Goal: Transaction & Acquisition: Purchase product/service

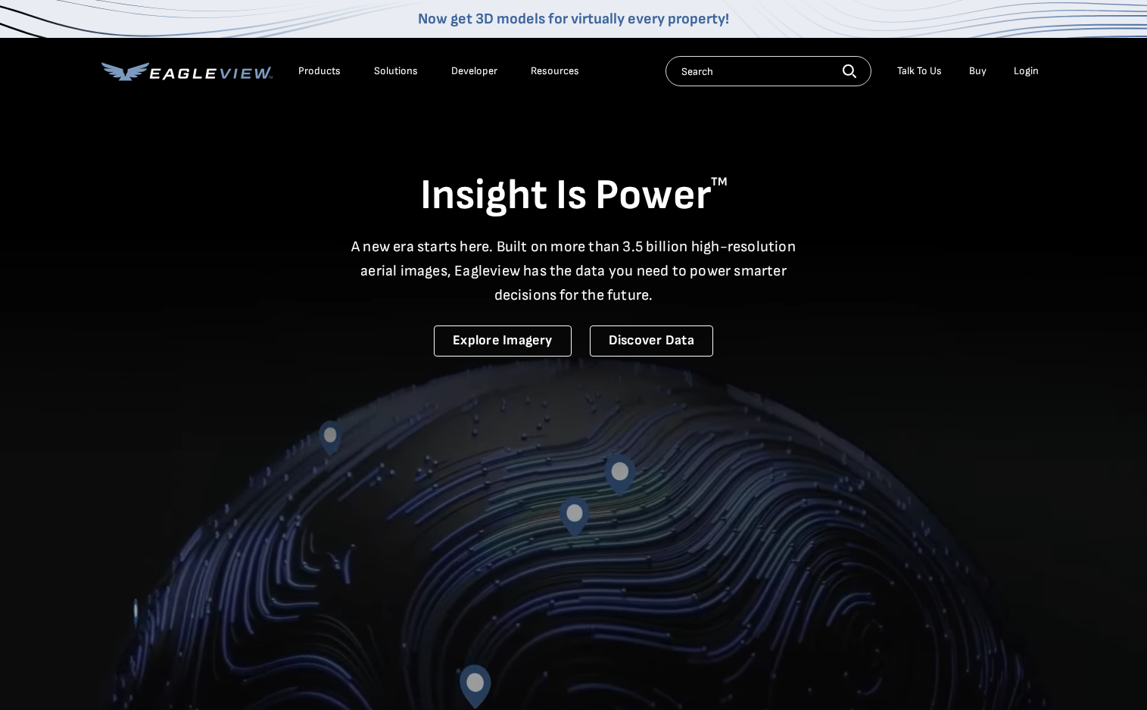
click at [1024, 72] on div "Login" at bounding box center [1026, 71] width 25 height 14
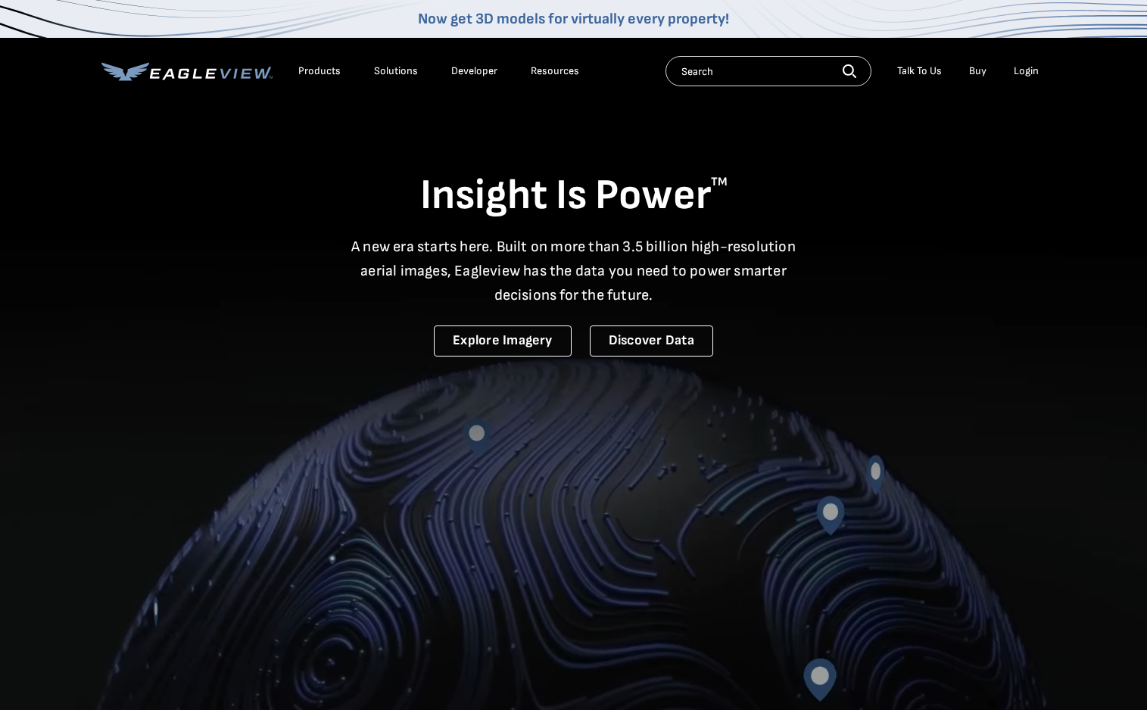
click at [1023, 72] on div "Login" at bounding box center [1026, 71] width 25 height 14
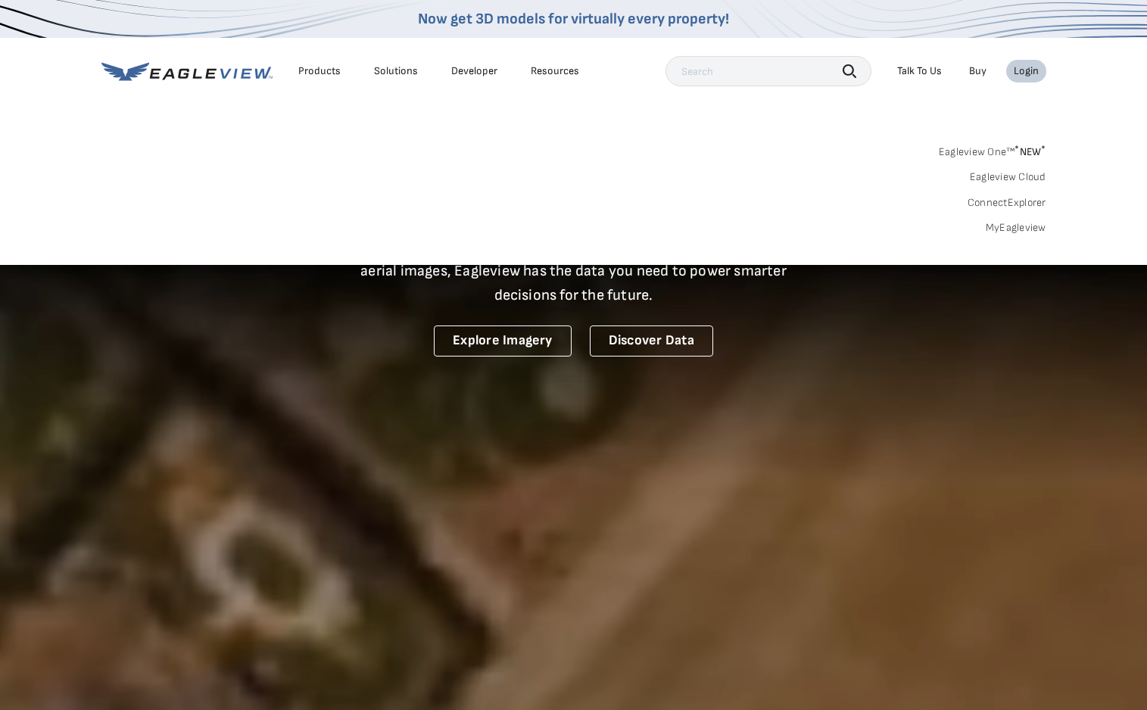
click at [1009, 230] on link "MyEagleview" at bounding box center [1016, 228] width 61 height 14
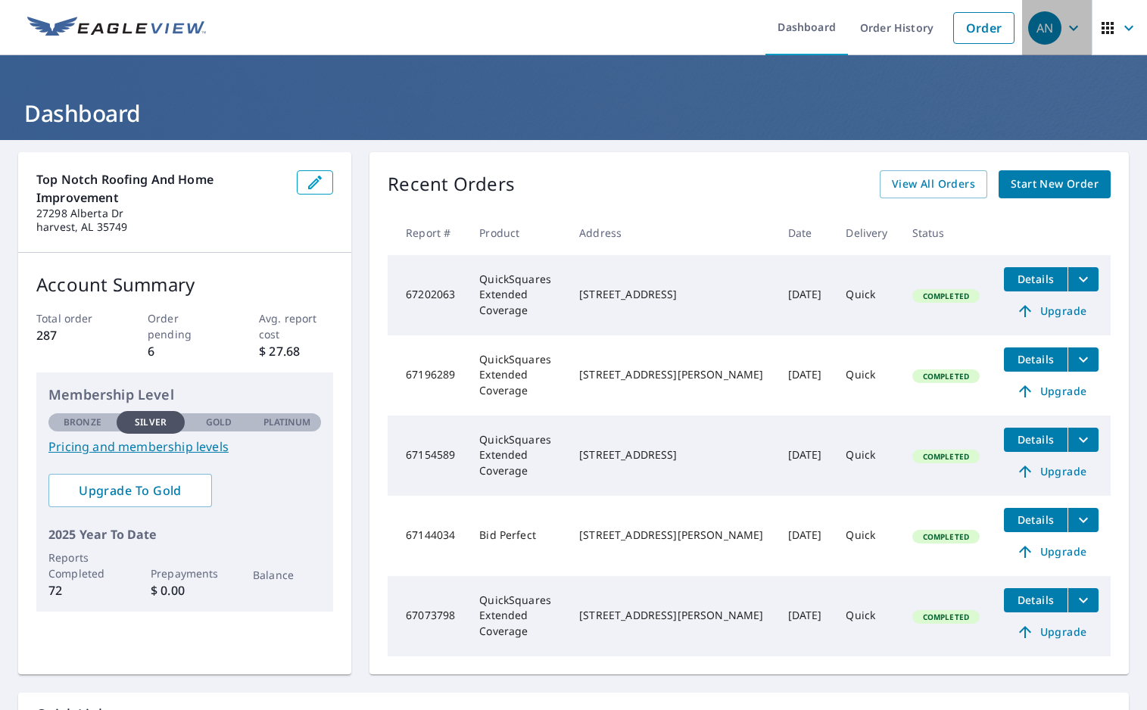
click at [1074, 28] on icon "button" at bounding box center [1073, 27] width 9 height 5
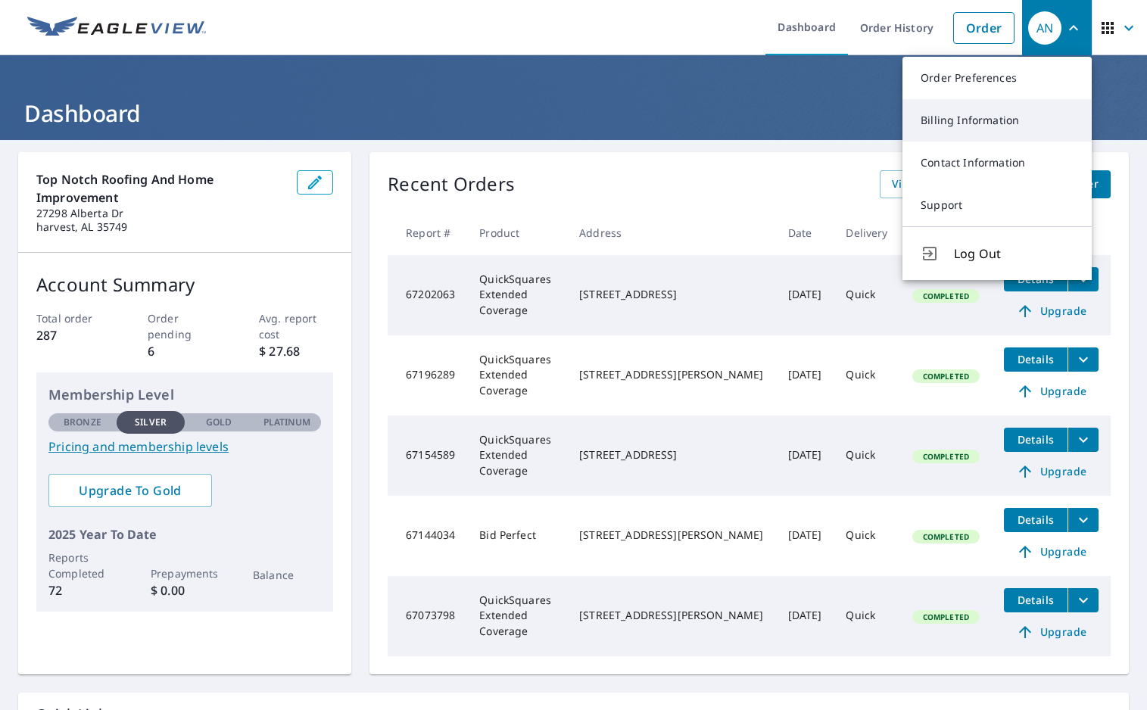
click at [983, 120] on link "Billing Information" at bounding box center [996, 120] width 189 height 42
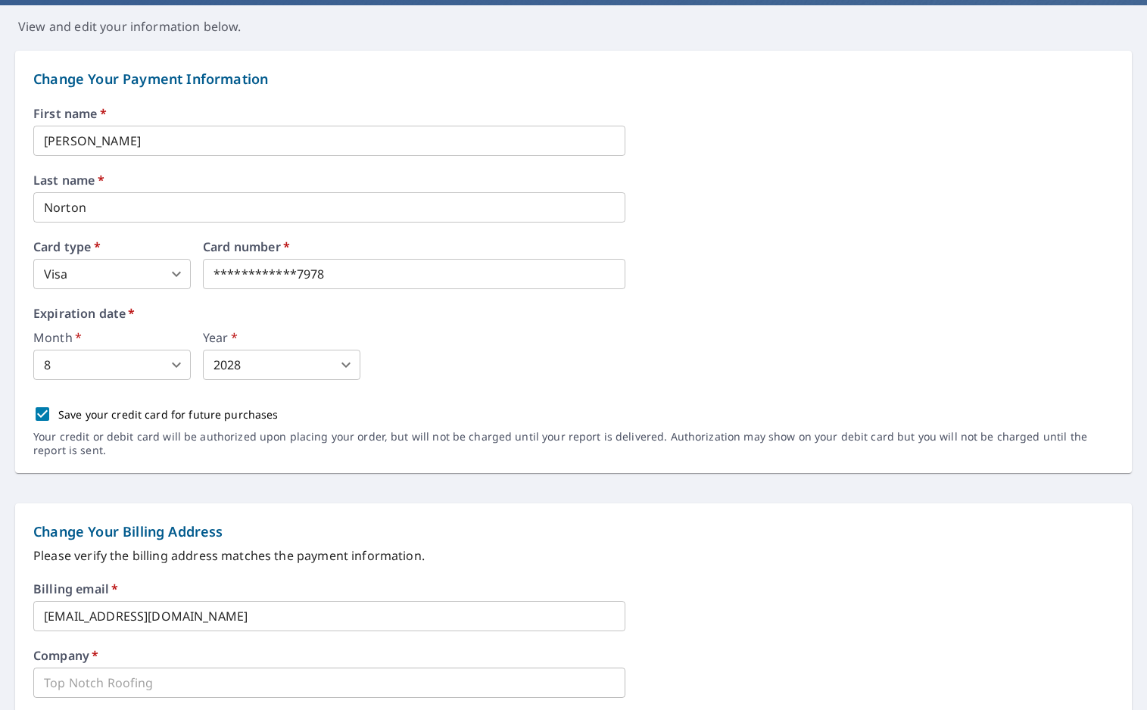
scroll to position [136, 0]
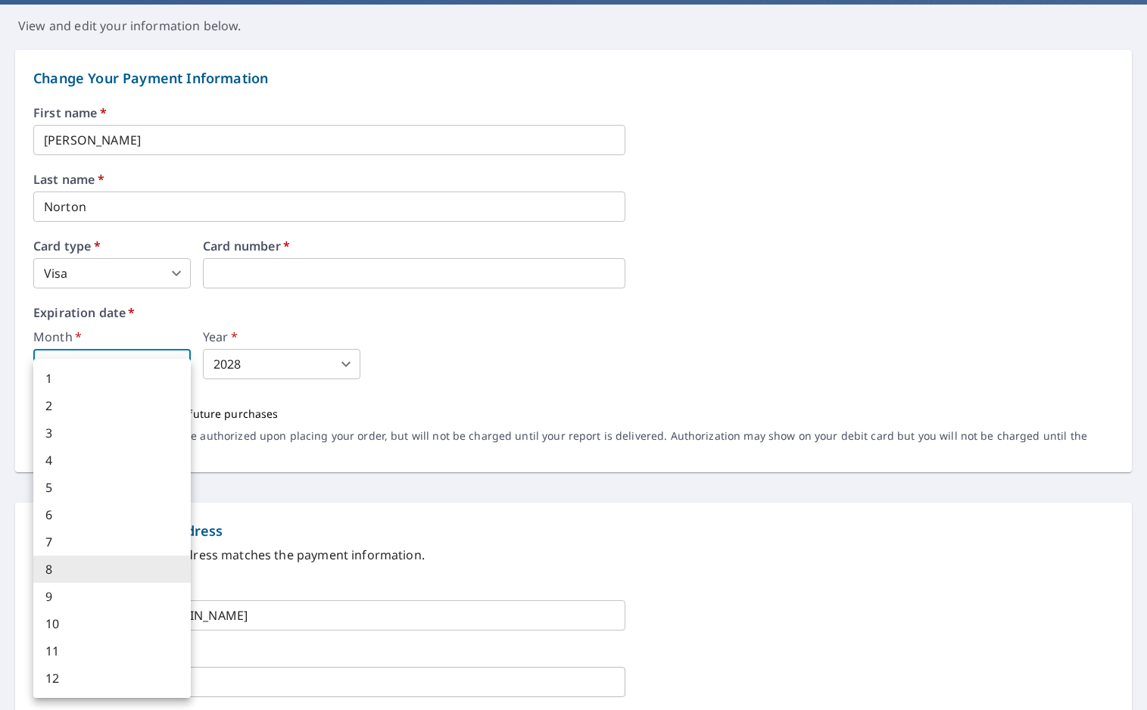
click at [179, 362] on body "AN AN Dashboard Order History Order AN Dashboard / Billing Information Billing …" at bounding box center [573, 355] width 1147 height 710
click at [70, 595] on li "9" at bounding box center [111, 596] width 157 height 27
type input "9"
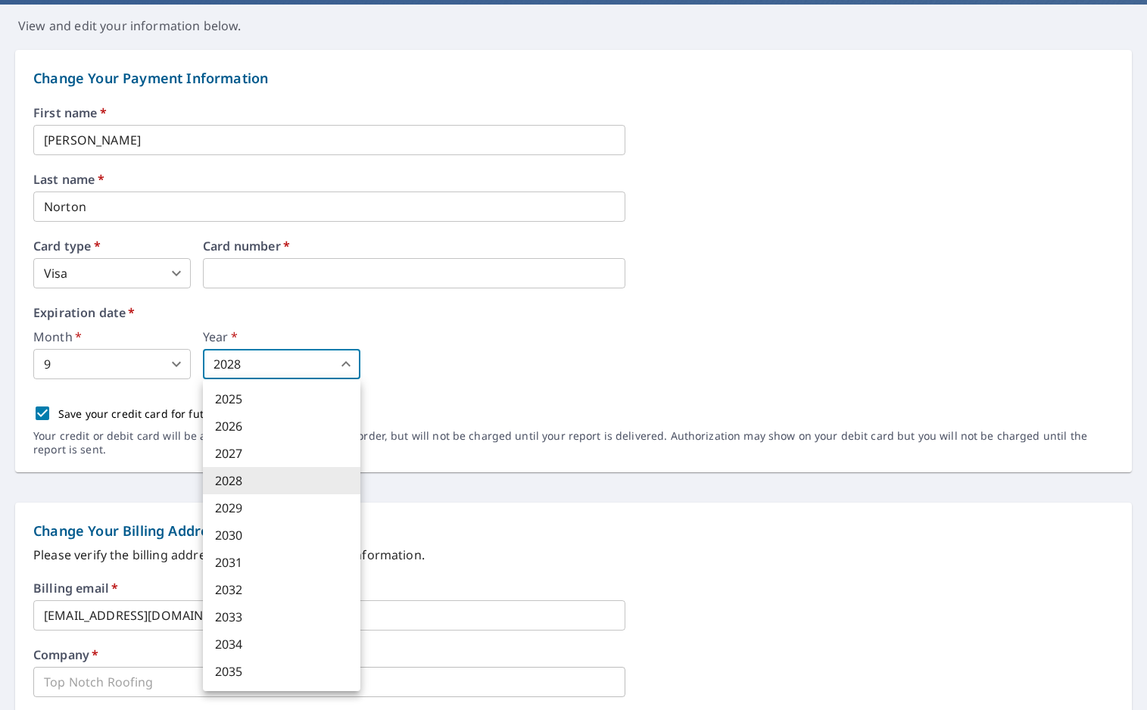
click at [347, 361] on body "AN AN Dashboard Order History Order AN Dashboard / Billing Information Billing …" at bounding box center [573, 355] width 1147 height 710
click at [247, 455] on li "2027" at bounding box center [281, 453] width 157 height 27
type input "2027"
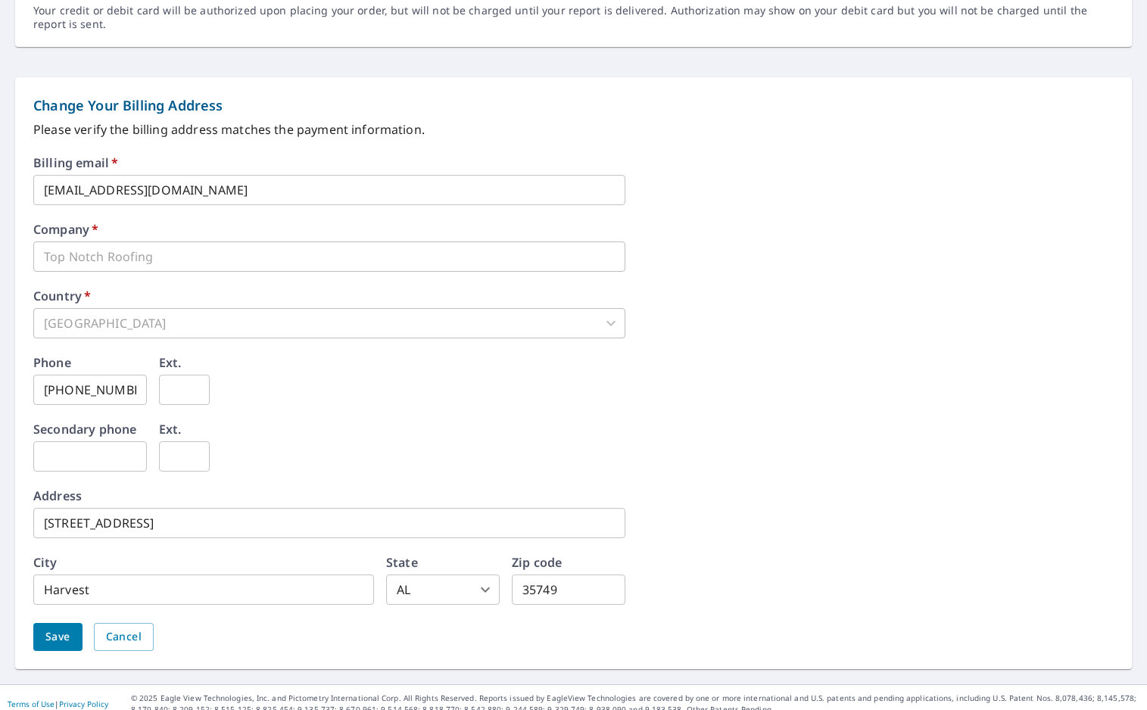
scroll to position [574, 0]
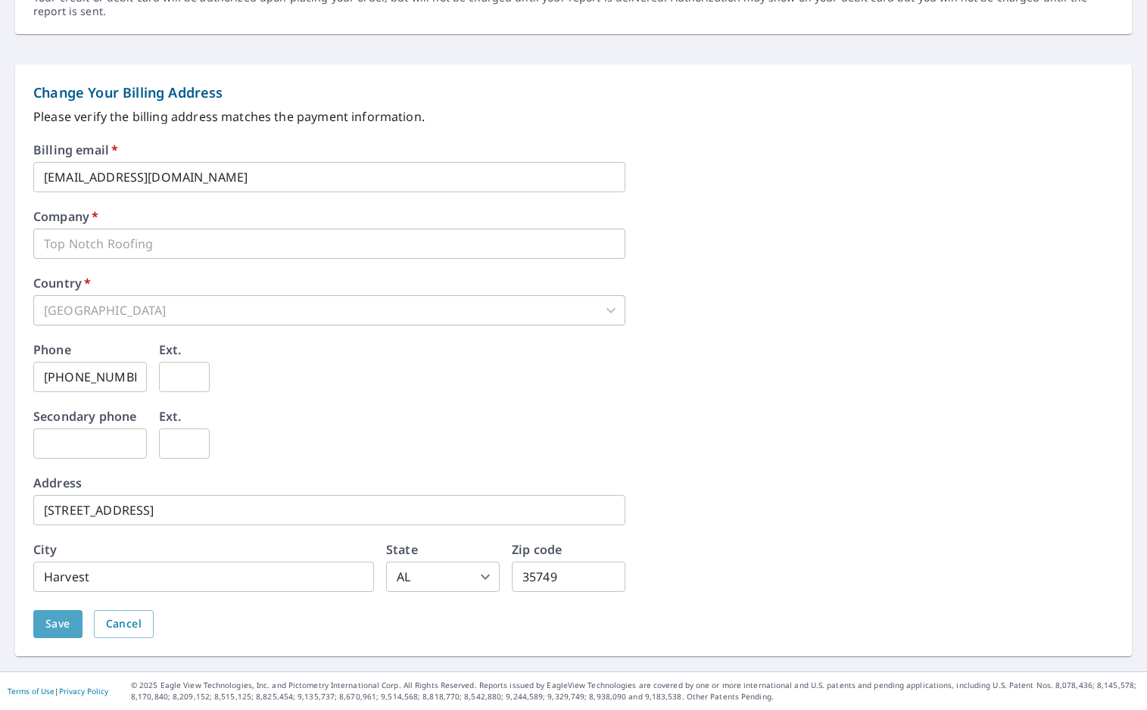
click at [58, 623] on span "Save" at bounding box center [57, 624] width 25 height 19
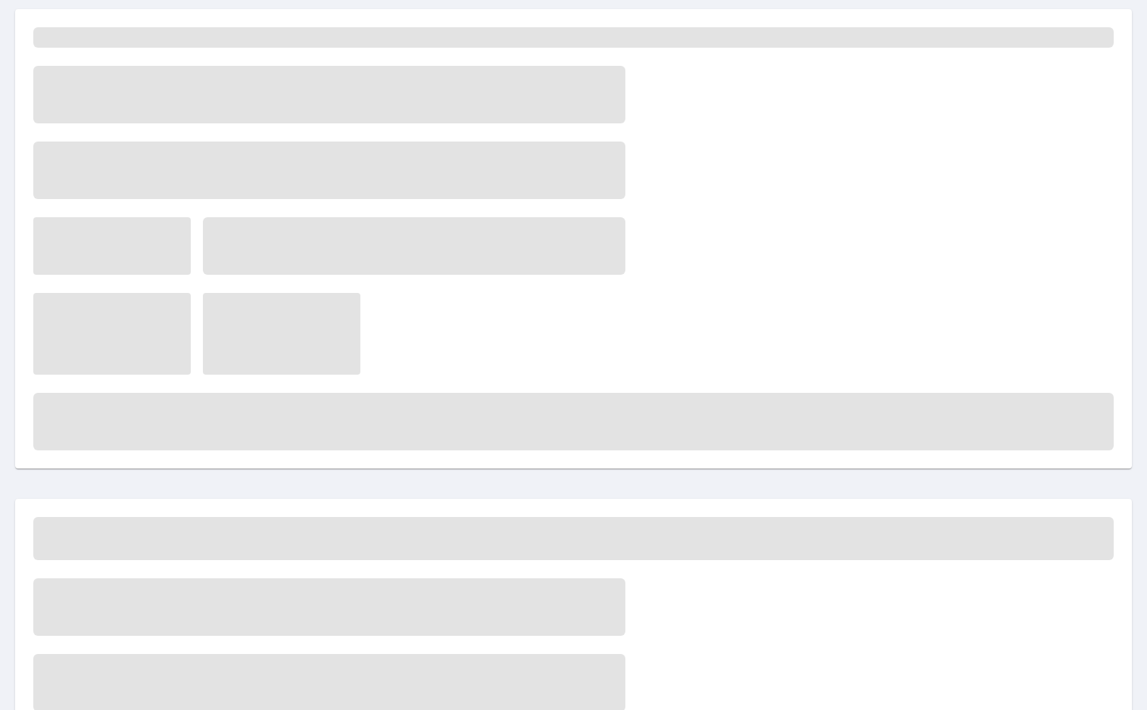
scroll to position [0, 0]
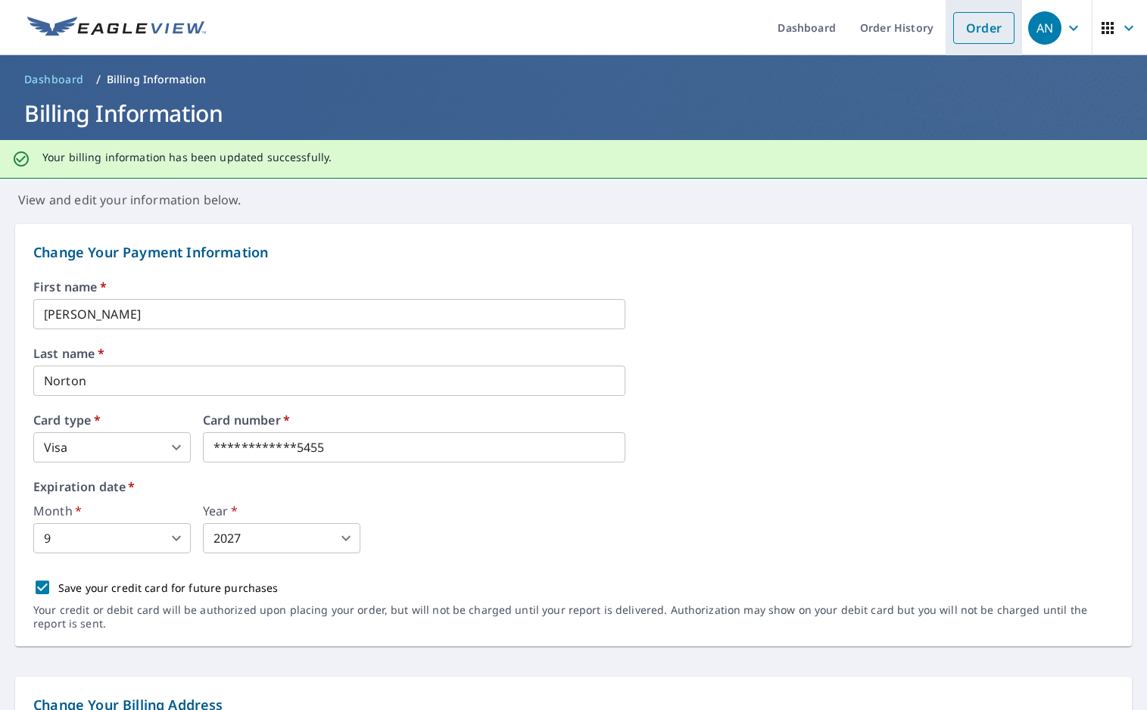
click at [987, 33] on link "Order" at bounding box center [983, 28] width 61 height 32
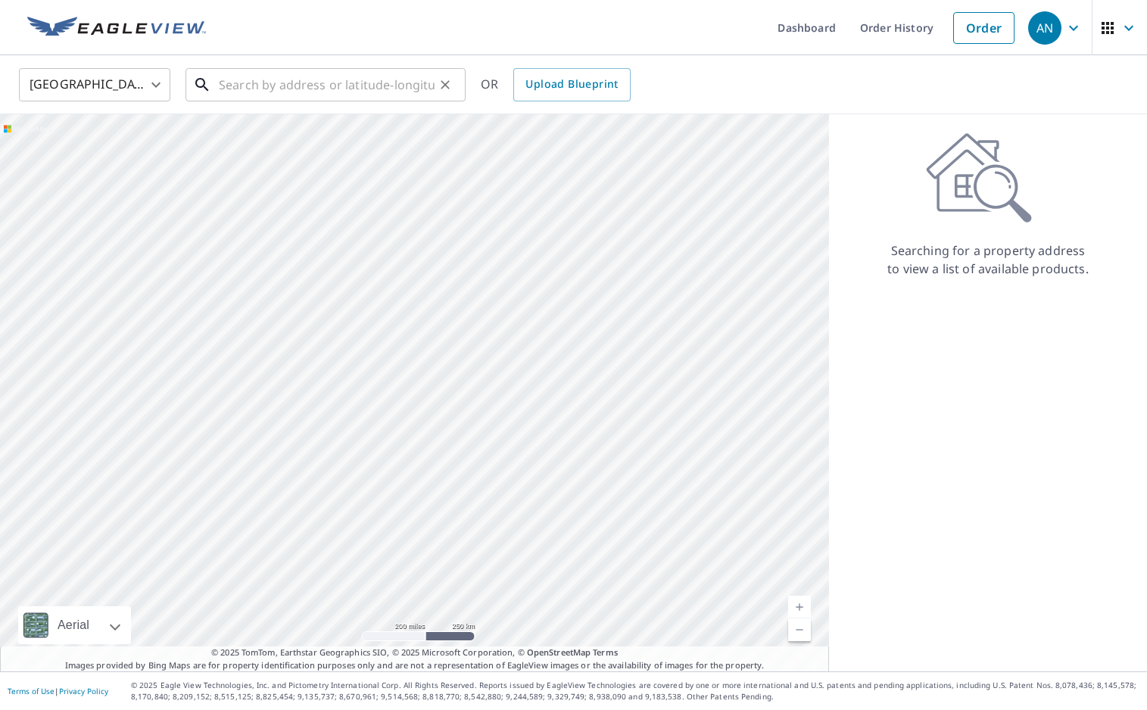
click at [220, 90] on input "text" at bounding box center [327, 85] width 216 height 42
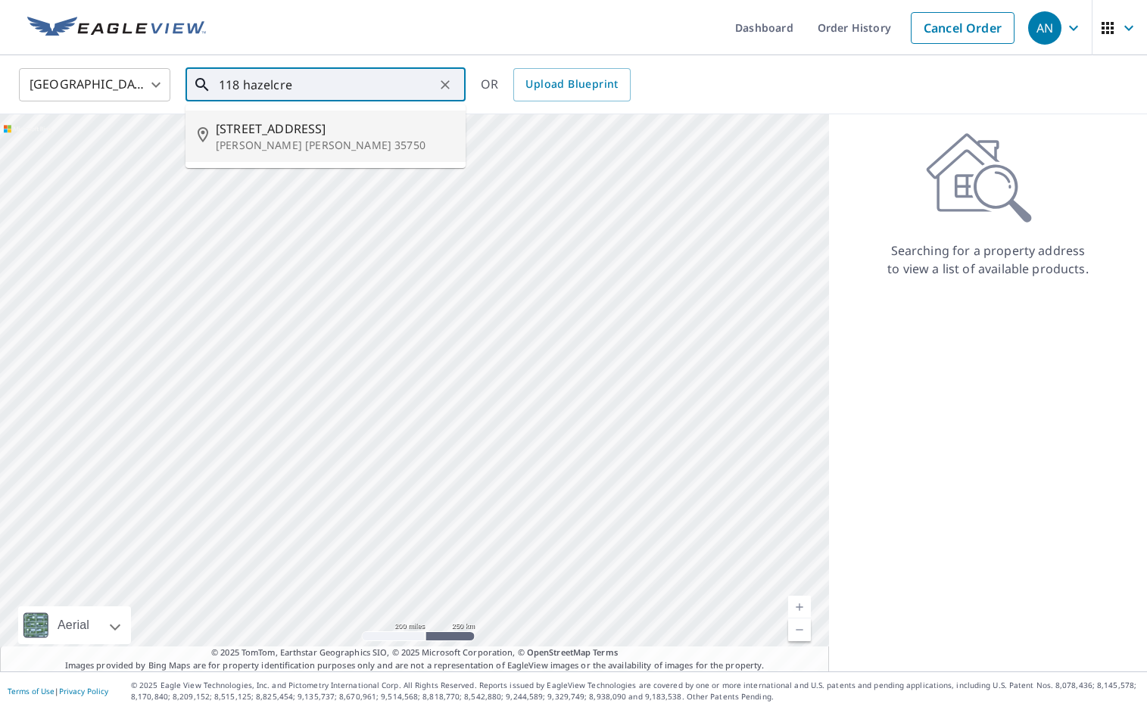
click at [264, 136] on span "[STREET_ADDRESS]" at bounding box center [335, 129] width 238 height 18
type input "[STREET_ADDRESS][PERSON_NAME]"
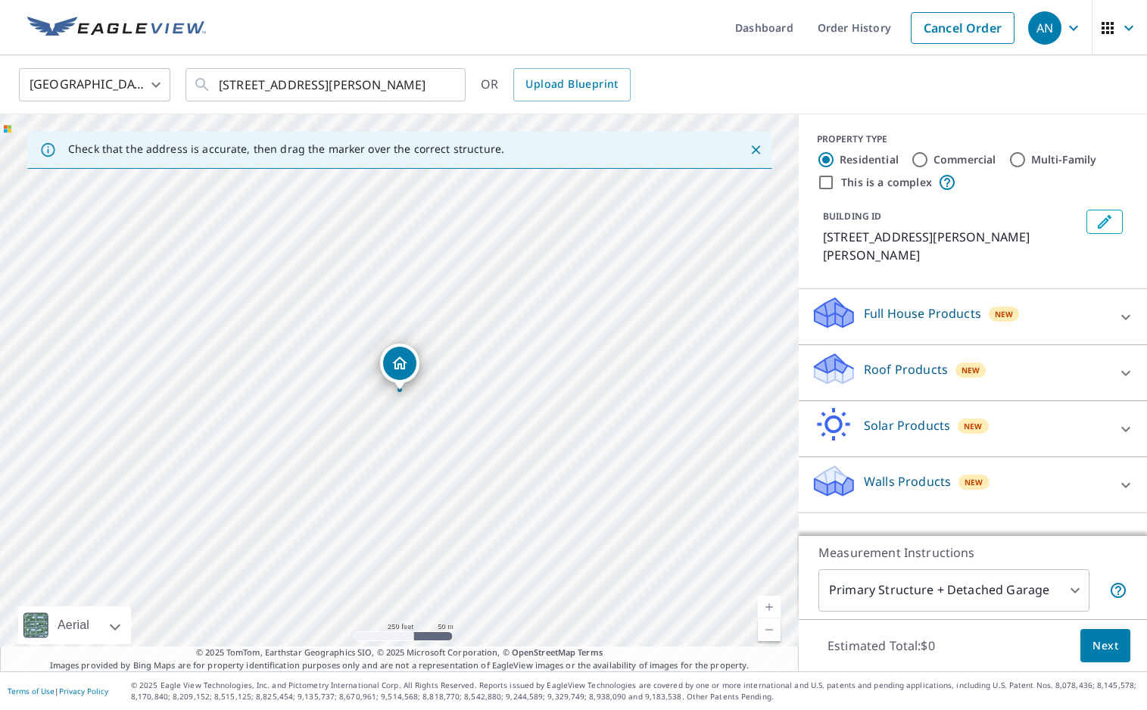
click at [770, 601] on link "Current Level 17, Zoom In" at bounding box center [769, 607] width 23 height 23
click at [770, 601] on link "Current Level 18, Zoom In" at bounding box center [769, 607] width 23 height 23
drag, startPoint x: 400, startPoint y: 369, endPoint x: 399, endPoint y: 380, distance: 11.4
click at [900, 360] on p "Roof Products" at bounding box center [906, 369] width 84 height 18
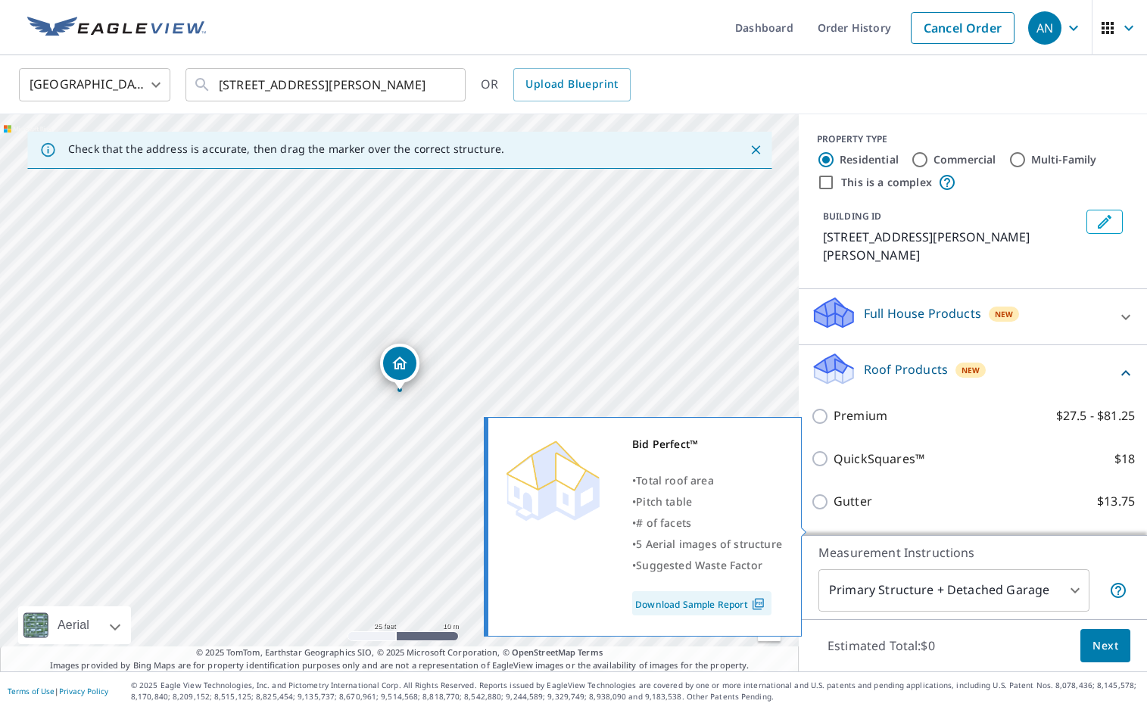
click at [821, 536] on input "Bid Perfect™ $18" at bounding box center [822, 545] width 23 height 18
checkbox input "true"
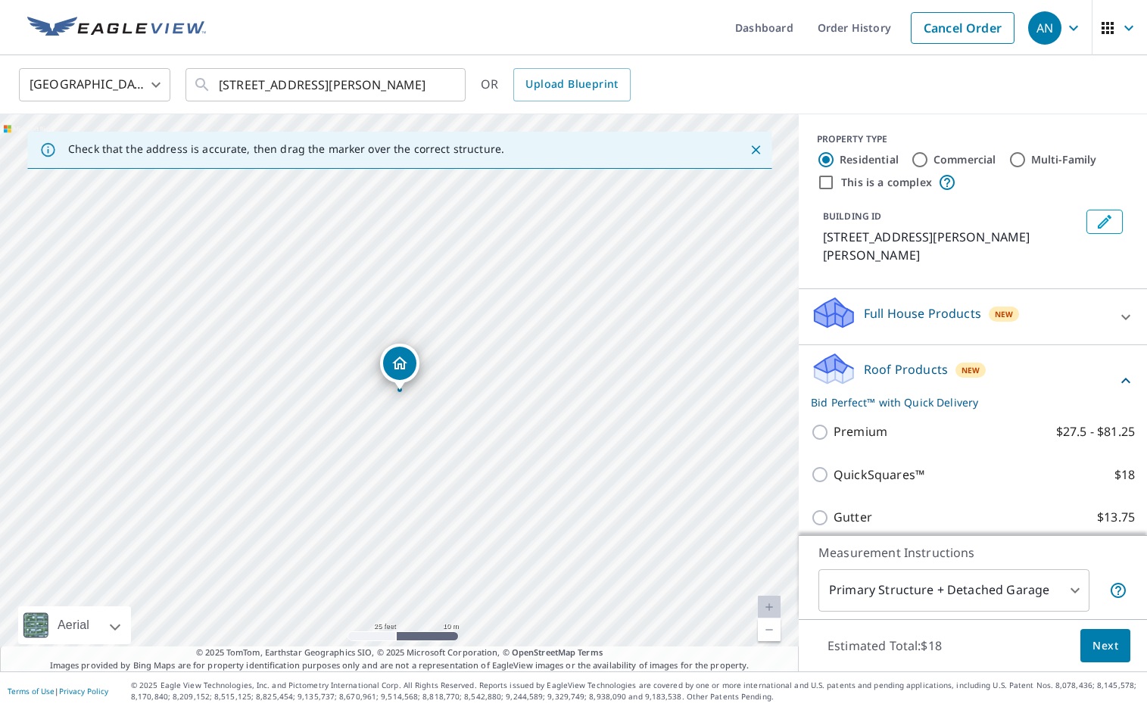
click at [1106, 647] on span "Next" at bounding box center [1105, 646] width 26 height 19
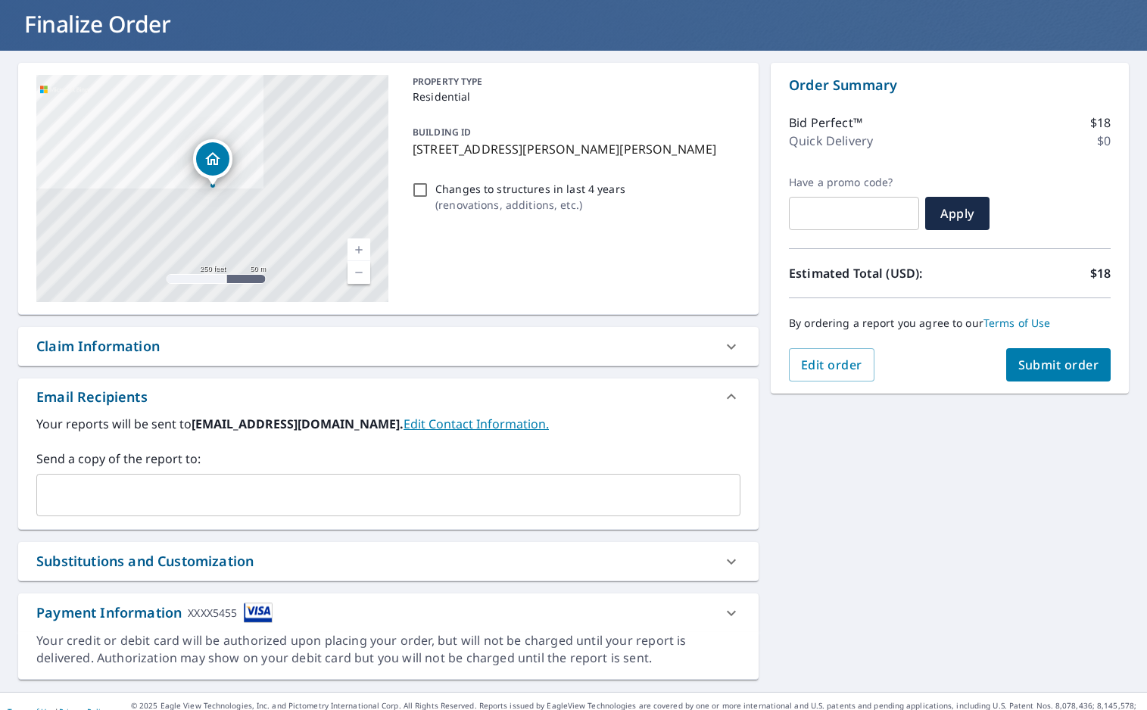
scroll to position [110, 0]
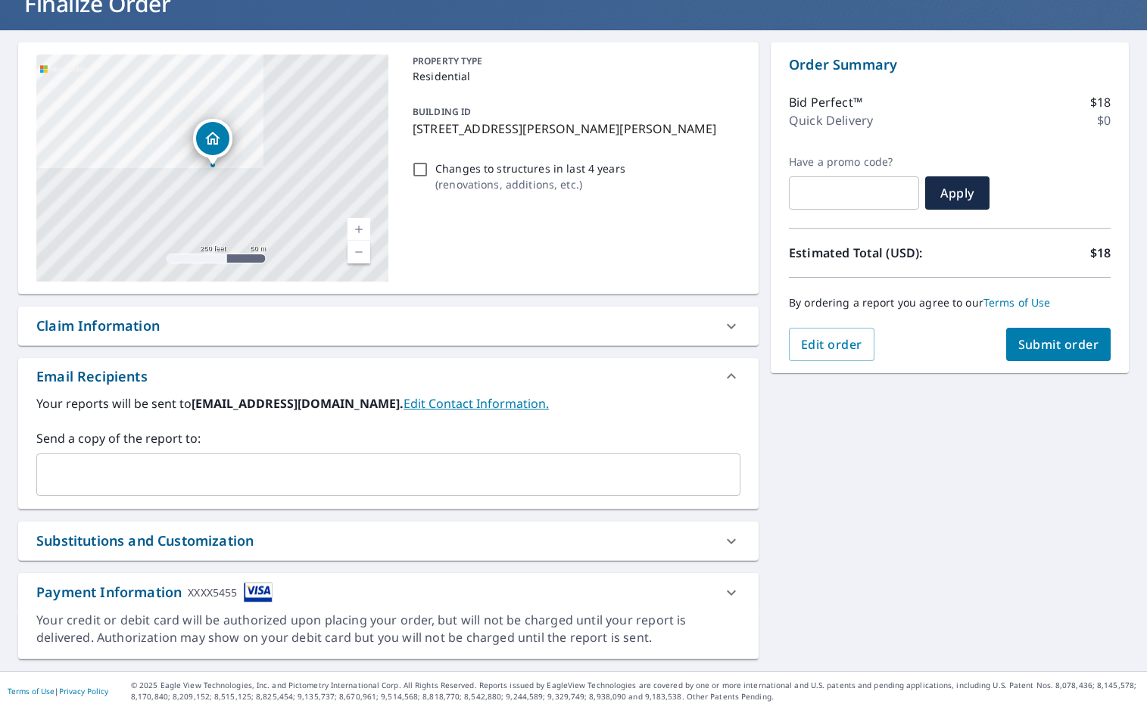
click at [1058, 348] on span "Submit order" at bounding box center [1058, 344] width 81 height 17
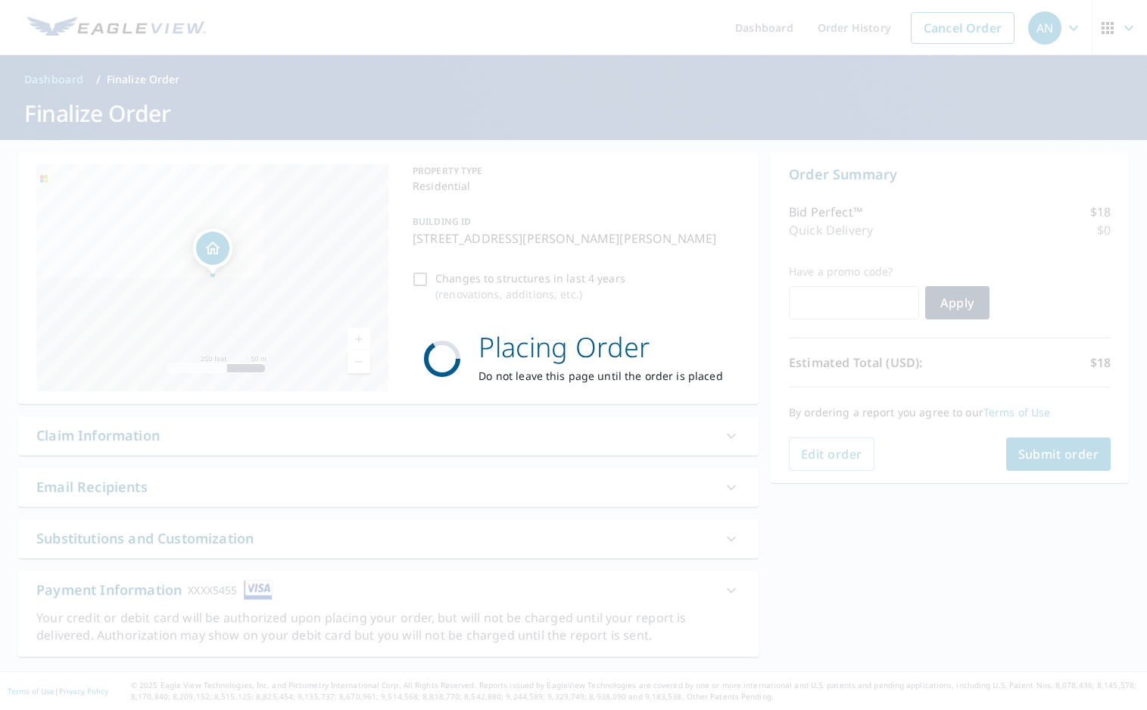
scroll to position [0, 0]
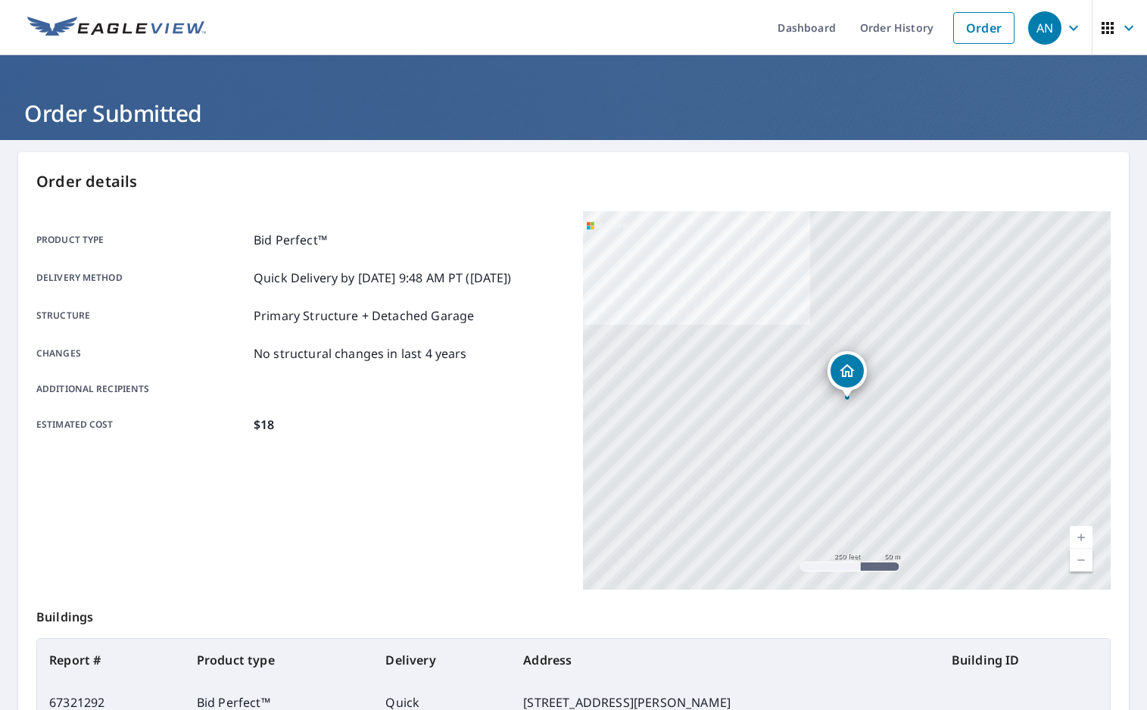
scroll to position [181, 0]
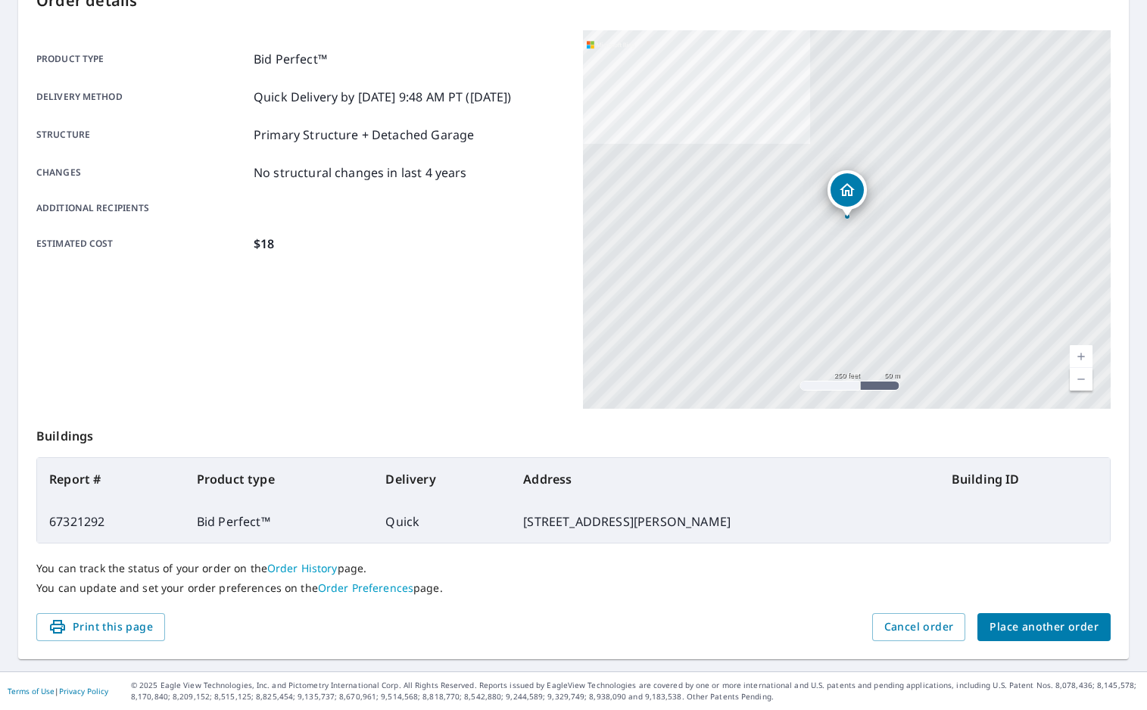
click at [1032, 625] on span "Place another order" at bounding box center [1043, 627] width 109 height 19
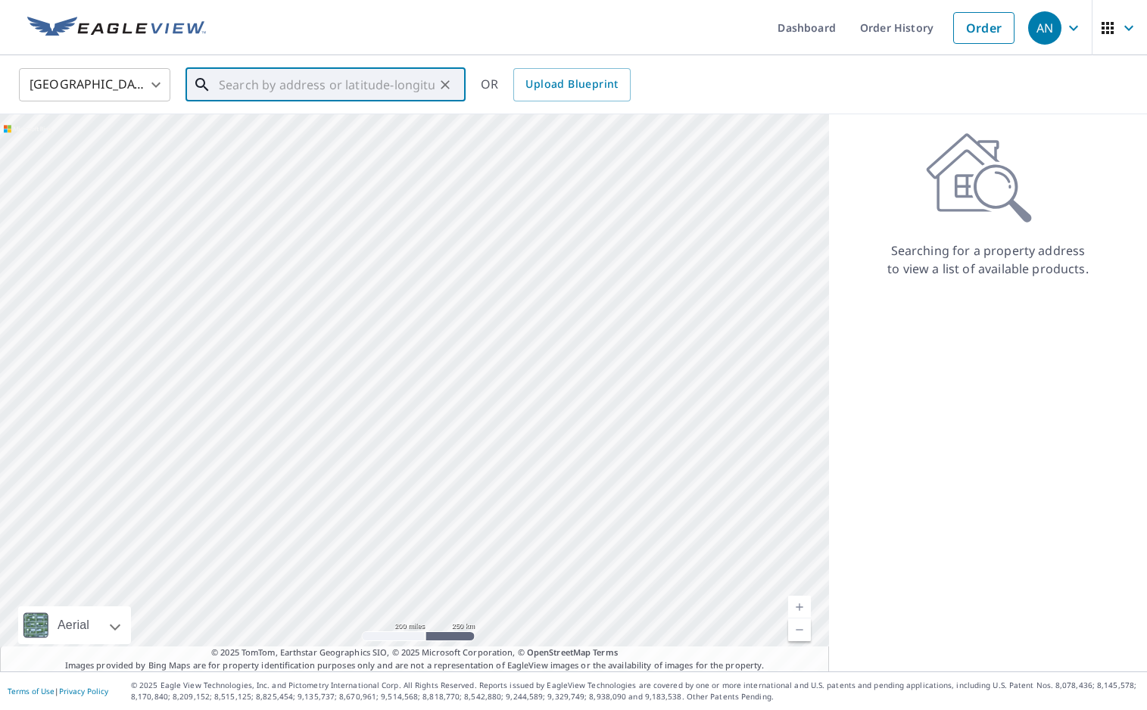
click at [247, 86] on input "text" at bounding box center [327, 85] width 216 height 42
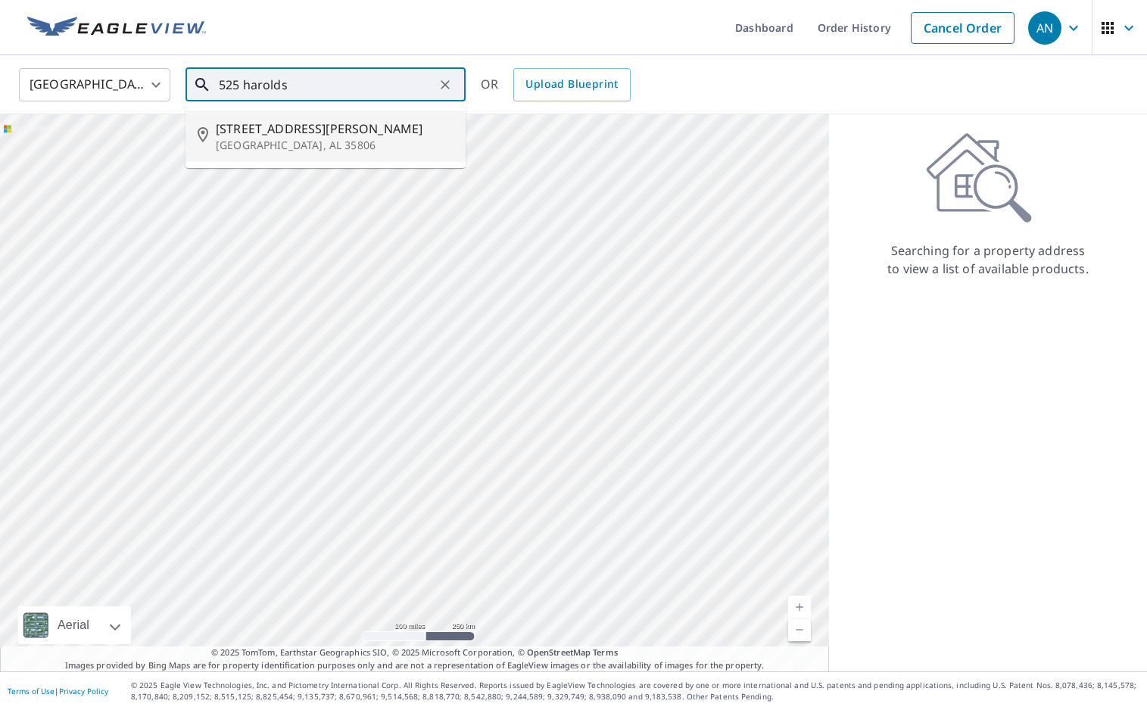
click at [290, 139] on p "[GEOGRAPHIC_DATA], AL 35806" at bounding box center [335, 145] width 238 height 15
type input "[STREET_ADDRESS]"
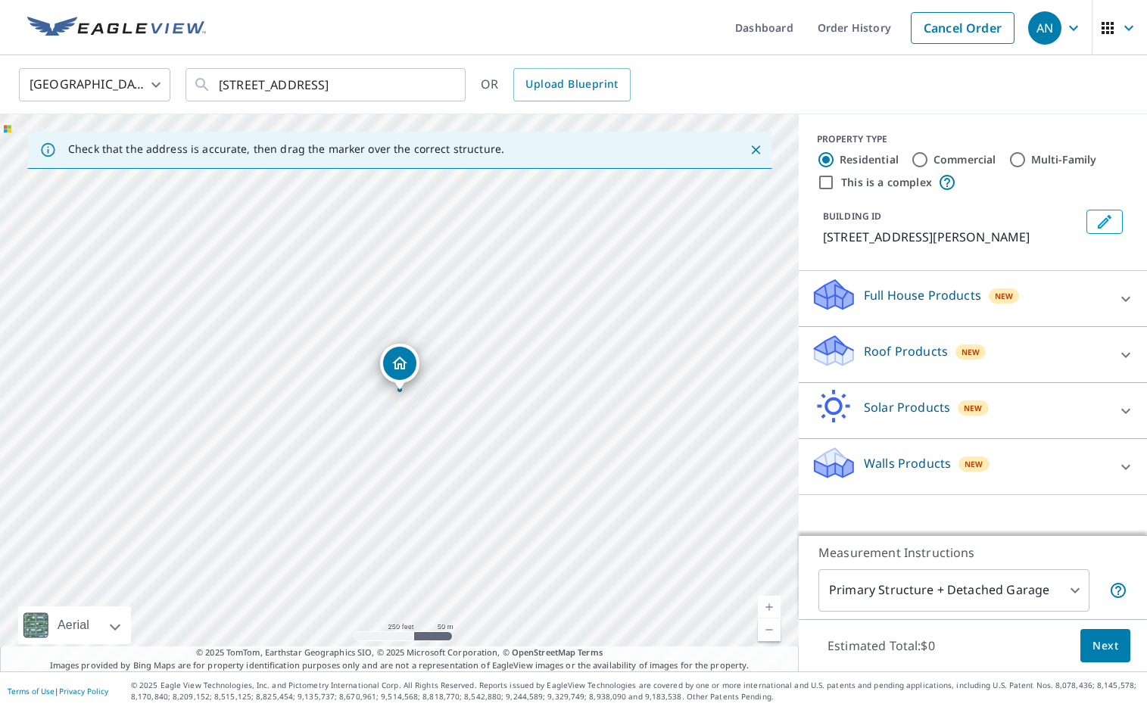
click at [771, 606] on link "Current Level 17, Zoom In" at bounding box center [769, 607] width 23 height 23
click at [771, 606] on link "Current Level 19, Zoom In" at bounding box center [769, 607] width 23 height 23
drag, startPoint x: 397, startPoint y: 366, endPoint x: 377, endPoint y: 360, distance: 20.6
click at [1017, 360] on div "Roof Products New" at bounding box center [959, 354] width 297 height 43
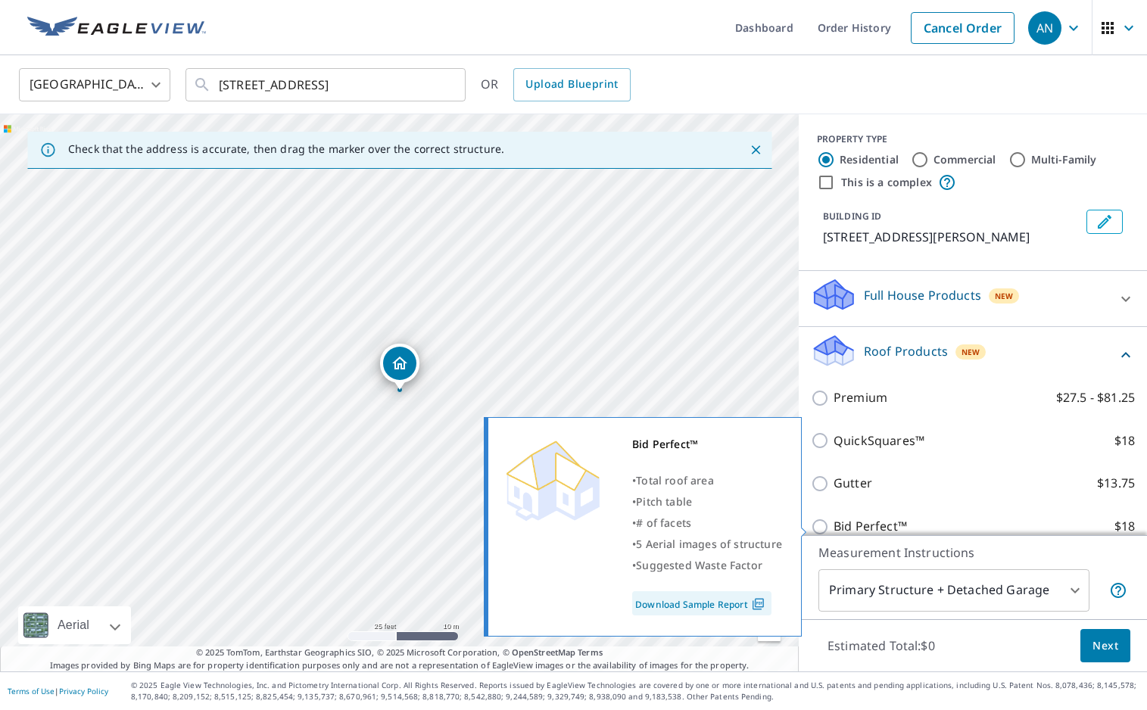
click at [822, 527] on input "Bid Perfect™ $18" at bounding box center [822, 527] width 23 height 18
checkbox input "true"
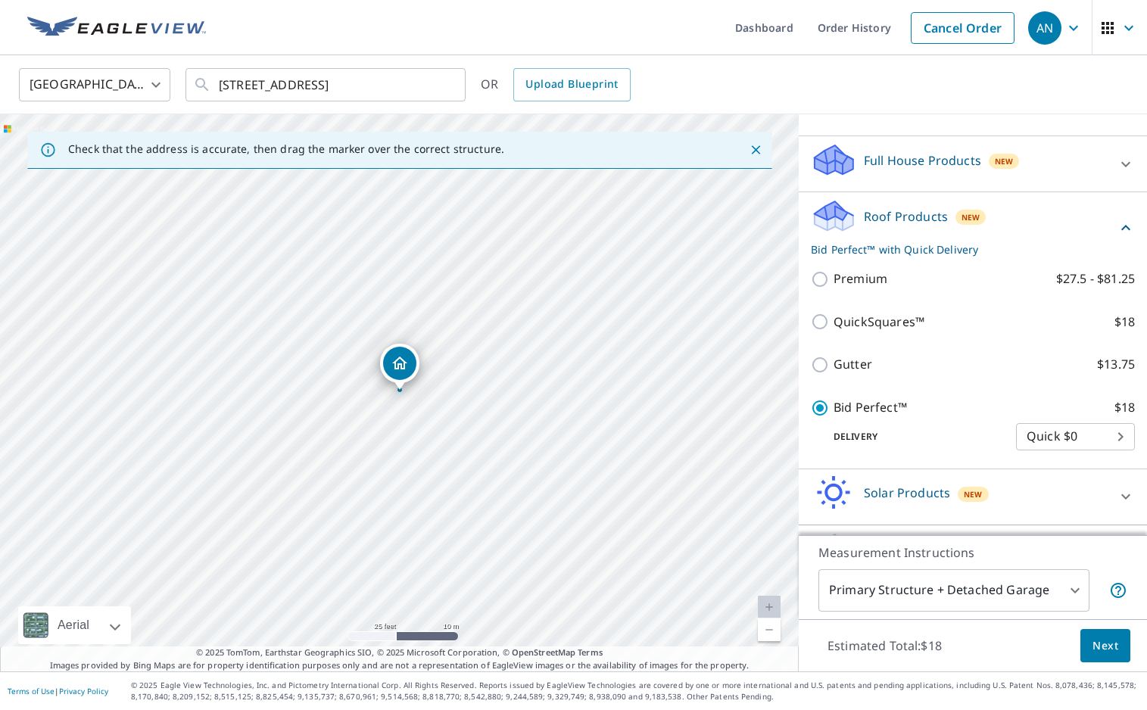
scroll to position [181, 0]
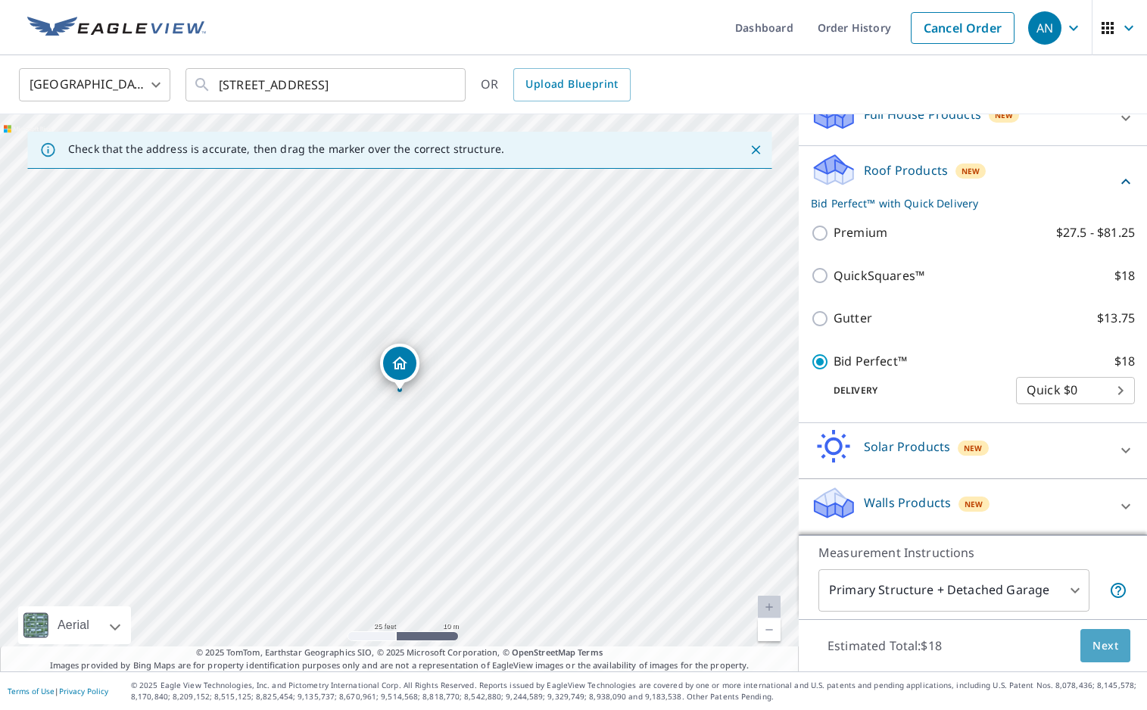
click at [1105, 644] on span "Next" at bounding box center [1105, 646] width 26 height 19
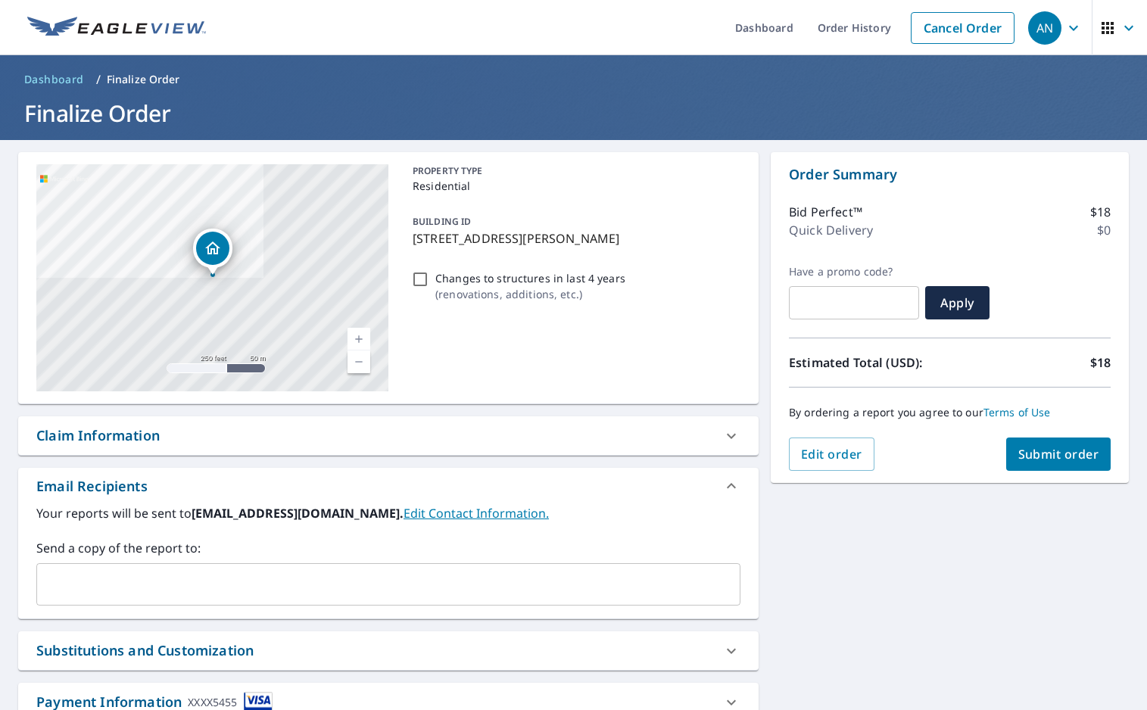
click at [1058, 450] on span "Submit order" at bounding box center [1058, 454] width 81 height 17
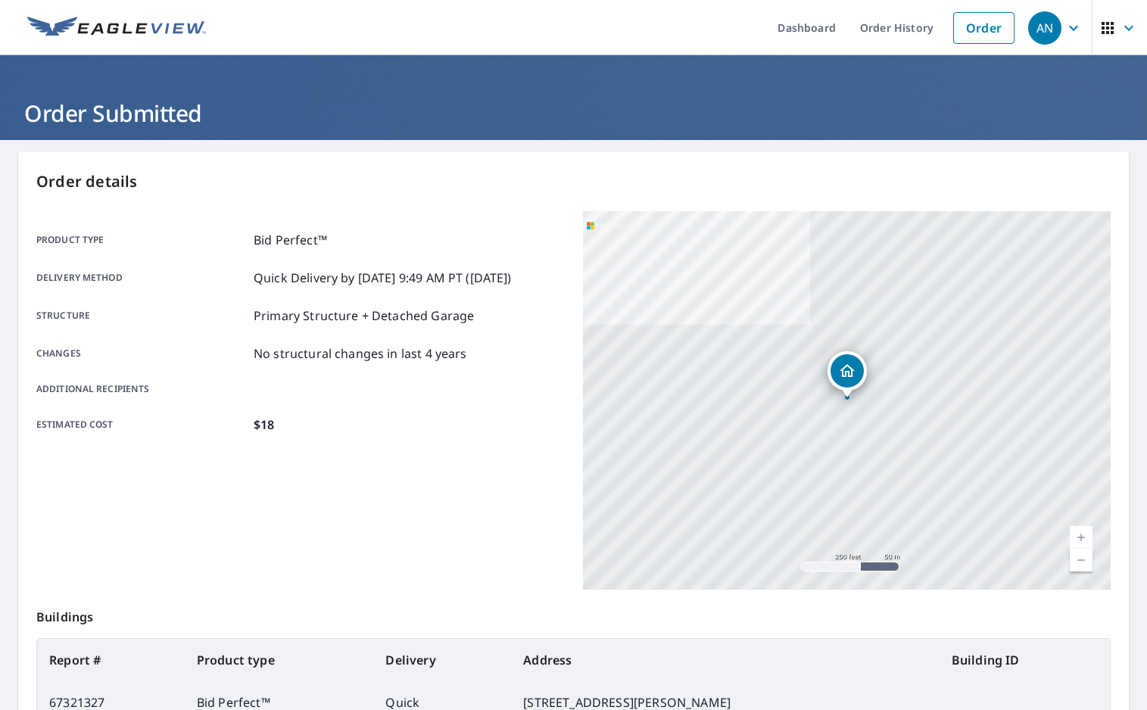
click at [1073, 30] on icon "button" at bounding box center [1073, 27] width 9 height 5
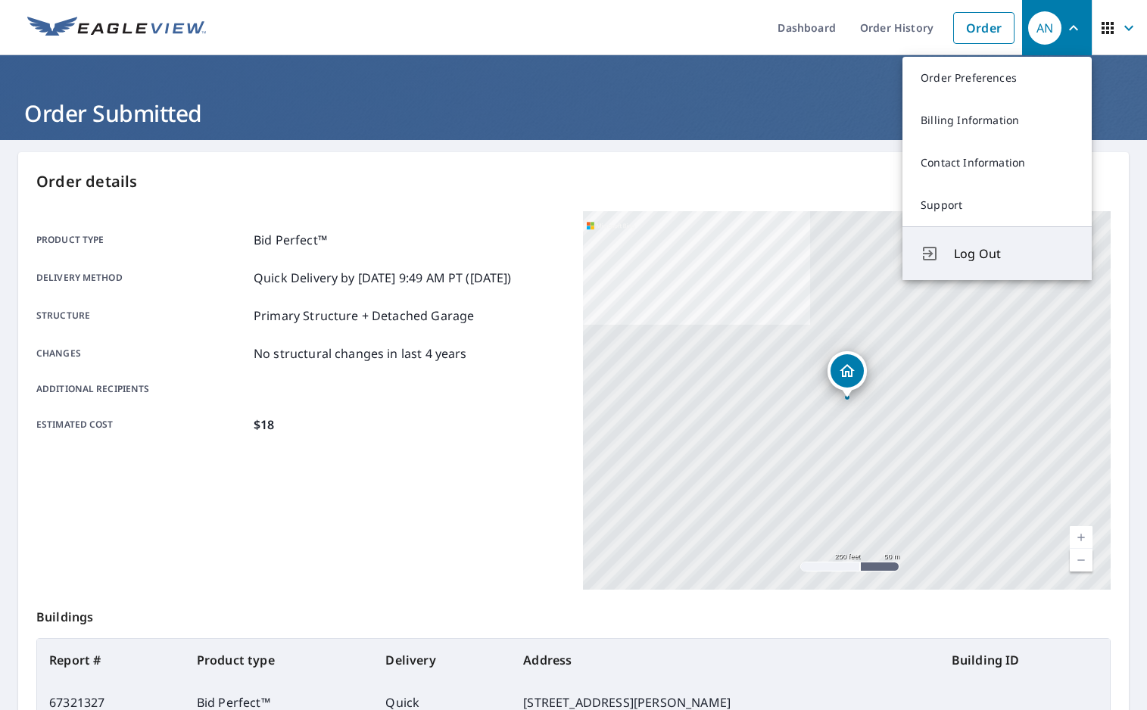
click at [971, 257] on span "Log Out" at bounding box center [1014, 254] width 120 height 18
